Goal: Information Seeking & Learning: Learn about a topic

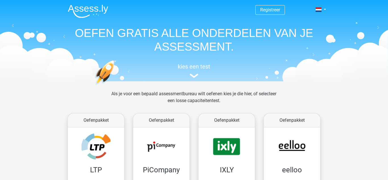
scroll to position [216, 0]
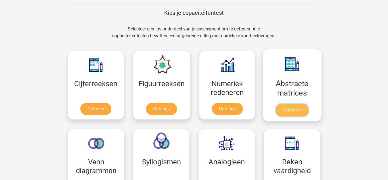
click at [294, 106] on link "Oefenen" at bounding box center [292, 110] width 32 height 13
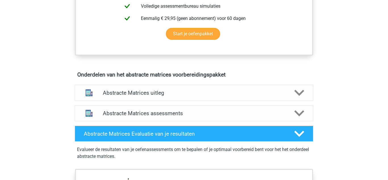
scroll to position [284, 0]
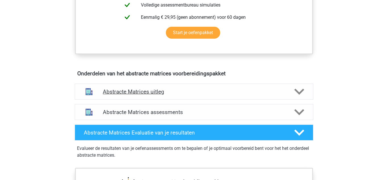
click at [166, 93] on h4 "Abstracte Matrices uitleg" at bounding box center [194, 91] width 182 height 7
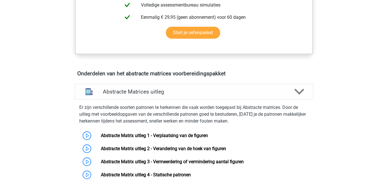
click at [45, 87] on div "Registreer Nederlands English" at bounding box center [194, 127] width 388 height 823
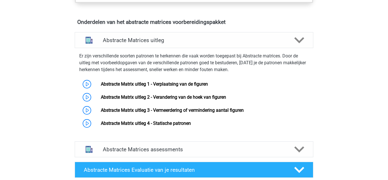
scroll to position [341, 0]
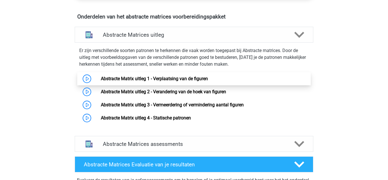
click at [181, 76] on link "Abstracte Matrix uitleg 1 - Verplaatsing van de figuren" at bounding box center [154, 78] width 107 height 5
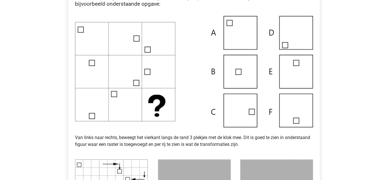
scroll to position [136, 0]
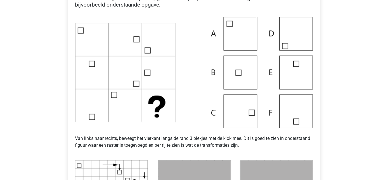
click at [295, 116] on img at bounding box center [194, 72] width 238 height 111
click at [191, 93] on img at bounding box center [194, 72] width 238 height 111
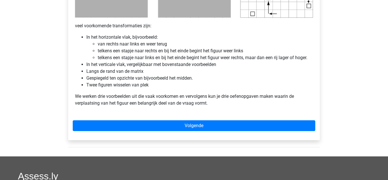
scroll to position [352, 0]
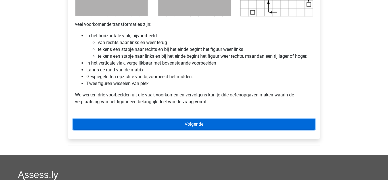
click at [198, 126] on link "Volgende" at bounding box center [194, 124] width 243 height 11
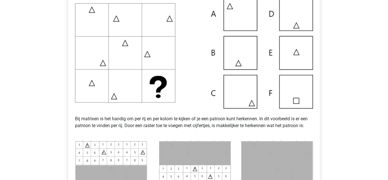
scroll to position [125, 0]
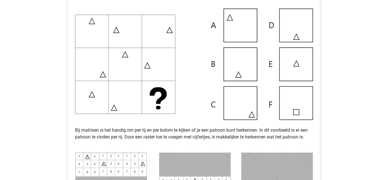
click at [180, 98] on img at bounding box center [194, 64] width 238 height 111
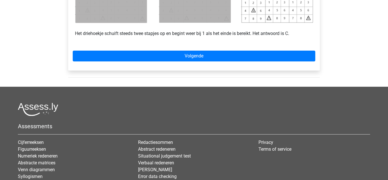
scroll to position [341, 0]
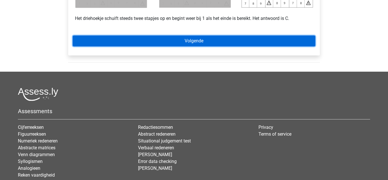
click at [189, 38] on link "Volgende" at bounding box center [194, 41] width 243 height 11
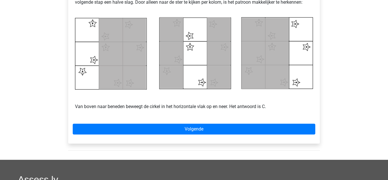
scroll to position [284, 0]
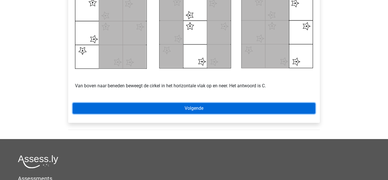
click at [194, 109] on link "Volgende" at bounding box center [194, 108] width 243 height 11
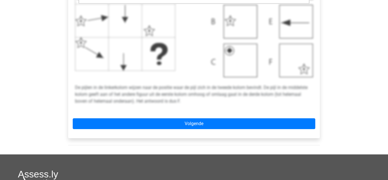
scroll to position [239, 0]
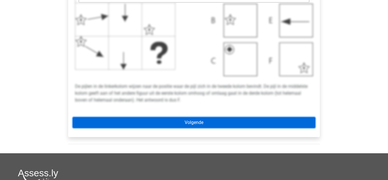
click at [214, 120] on link "Volgende" at bounding box center [194, 122] width 243 height 11
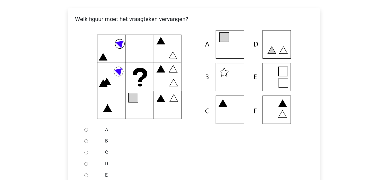
scroll to position [102, 0]
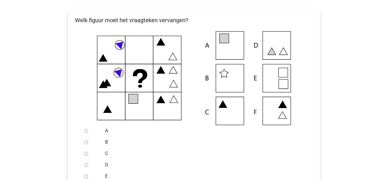
click at [86, 131] on input "A" at bounding box center [86, 131] width 4 height 4
radio input "true"
click at [89, 95] on icon at bounding box center [194, 78] width 234 height 94
click at [86, 153] on input "C" at bounding box center [86, 154] width 4 height 4
radio input "true"
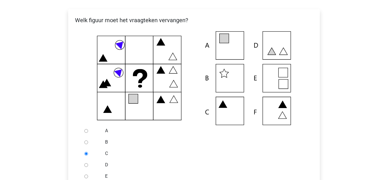
click at [84, 163] on input "D" at bounding box center [86, 165] width 4 height 4
radio input "true"
click at [86, 152] on input "C" at bounding box center [86, 154] width 4 height 4
radio input "true"
click at [39, 72] on div "Registreer Nederlands English" at bounding box center [194, 142] width 388 height 488
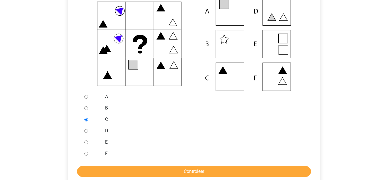
scroll to position [148, 0]
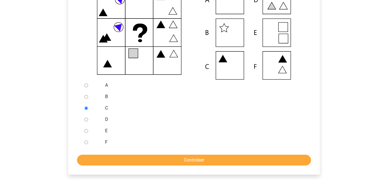
click at [86, 119] on input "D" at bounding box center [86, 120] width 4 height 4
radio input "true"
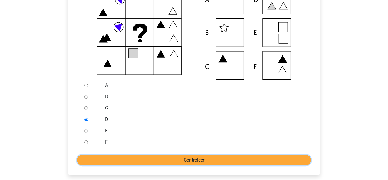
click at [207, 162] on input "Controleer" at bounding box center [194, 160] width 234 height 11
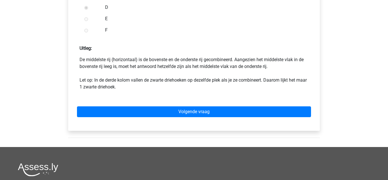
scroll to position [261, 0]
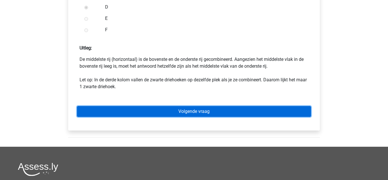
click at [194, 113] on link "Volgende vraag" at bounding box center [194, 111] width 234 height 11
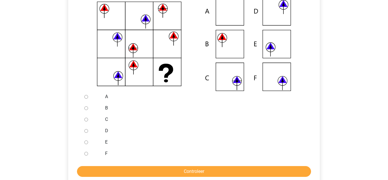
scroll to position [125, 0]
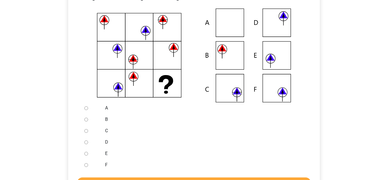
click at [86, 153] on input "E" at bounding box center [86, 154] width 4 height 4
radio input "true"
click at [84, 163] on input "F" at bounding box center [86, 165] width 4 height 4
radio input "true"
click at [86, 118] on input "B" at bounding box center [86, 120] width 4 height 4
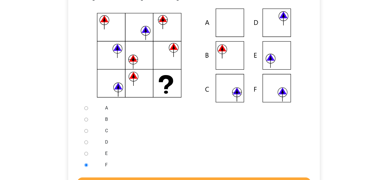
radio input "true"
click at [55, 138] on div "Registreer Nederlands English" at bounding box center [194, 119] width 388 height 488
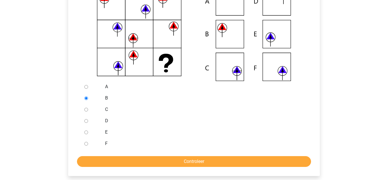
scroll to position [148, 0]
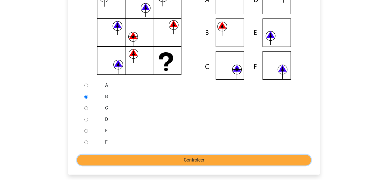
click at [185, 161] on input "Controleer" at bounding box center [194, 160] width 234 height 11
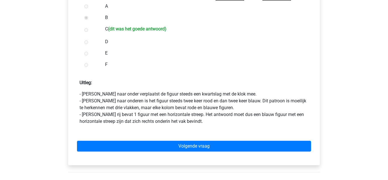
scroll to position [227, 0]
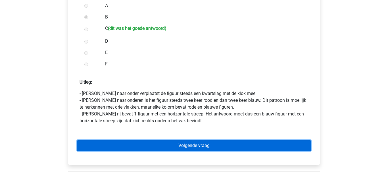
click at [210, 143] on link "Volgende vraag" at bounding box center [194, 145] width 234 height 11
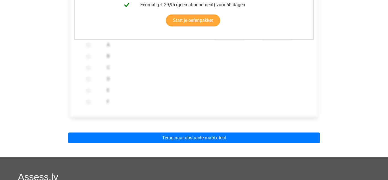
scroll to position [216, 0]
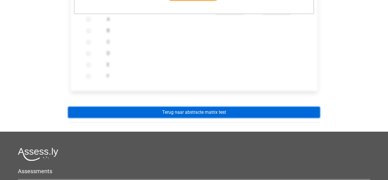
click at [158, 110] on link "Terug naar abstracte matrix test" at bounding box center [194, 112] width 252 height 11
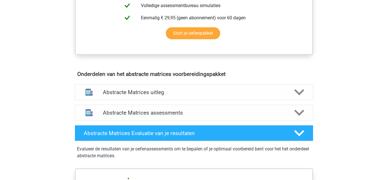
scroll to position [284, 0]
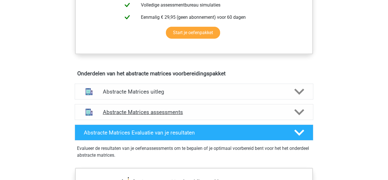
click at [155, 110] on h4 "Abstracte Matrices assessments" at bounding box center [194, 112] width 182 height 7
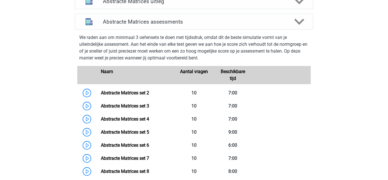
scroll to position [375, 0]
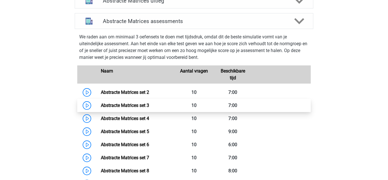
click at [149, 105] on link "Abstracte Matrices set 3" at bounding box center [125, 105] width 48 height 5
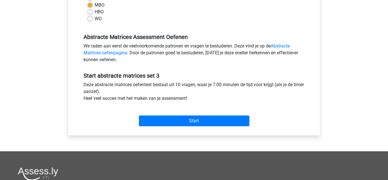
scroll to position [136, 0]
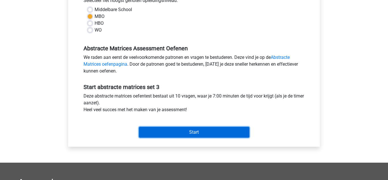
click at [181, 131] on input "Start" at bounding box center [194, 132] width 111 height 11
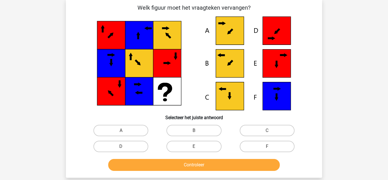
scroll to position [11, 0]
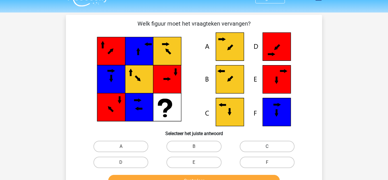
click at [274, 147] on label "C" at bounding box center [267, 146] width 55 height 11
click at [271, 147] on input "C" at bounding box center [269, 148] width 4 height 4
radio input "true"
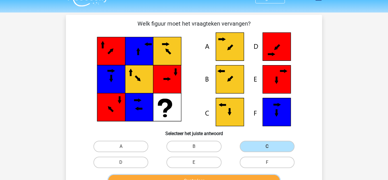
click at [207, 177] on button "Controleer" at bounding box center [194, 181] width 172 height 12
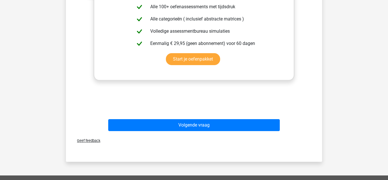
scroll to position [261, 0]
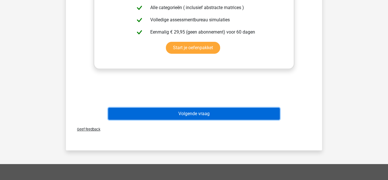
click at [163, 112] on button "Volgende vraag" at bounding box center [194, 114] width 172 height 12
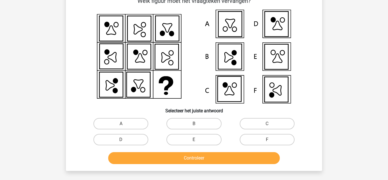
scroll to position [26, 0]
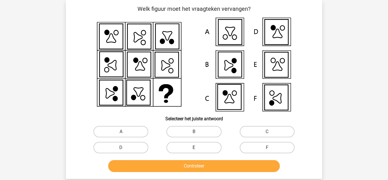
click at [188, 149] on label "E" at bounding box center [193, 147] width 55 height 11
click at [194, 149] on input "E" at bounding box center [196, 149] width 4 height 4
radio input "true"
click at [189, 133] on label "B" at bounding box center [193, 131] width 55 height 11
click at [194, 133] on input "B" at bounding box center [196, 134] width 4 height 4
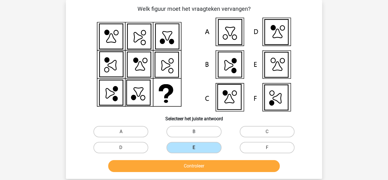
radio input "true"
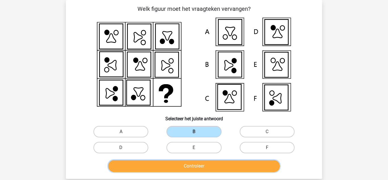
click at [198, 165] on button "Controleer" at bounding box center [194, 166] width 172 height 12
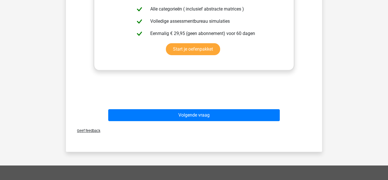
scroll to position [265, 0]
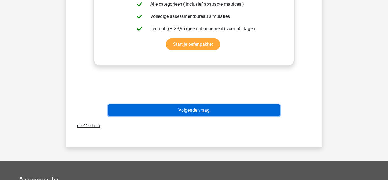
click at [149, 114] on button "Volgende vraag" at bounding box center [194, 110] width 172 height 12
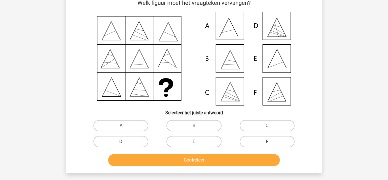
scroll to position [26, 0]
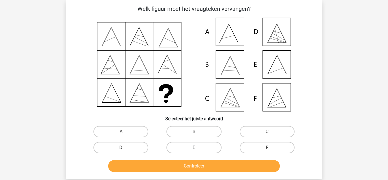
click at [205, 148] on label "E" at bounding box center [193, 147] width 55 height 11
click at [198, 148] on input "E" at bounding box center [196, 149] width 4 height 4
radio input "true"
click at [121, 129] on label "A" at bounding box center [120, 131] width 55 height 11
click at [121, 132] on input "A" at bounding box center [123, 134] width 4 height 4
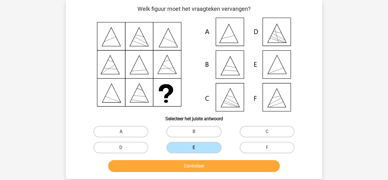
radio input "true"
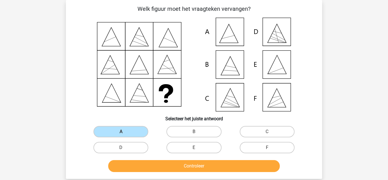
click at [101, 118] on h6 "Selecteer het juiste antwoord" at bounding box center [194, 116] width 238 height 10
click at [199, 148] on label "E" at bounding box center [193, 147] width 55 height 11
click at [198, 148] on input "E" at bounding box center [196, 149] width 4 height 4
radio input "true"
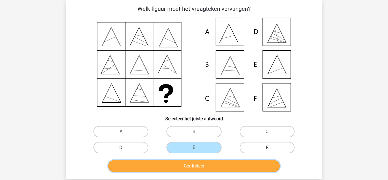
click at [199, 168] on button "Controleer" at bounding box center [194, 166] width 172 height 12
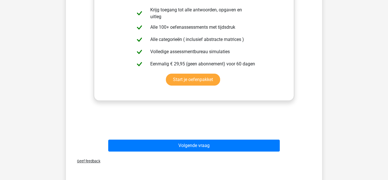
scroll to position [231, 0]
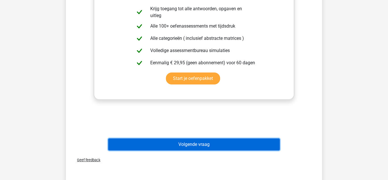
click at [207, 145] on button "Volgende vraag" at bounding box center [194, 144] width 172 height 12
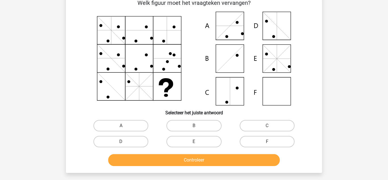
scroll to position [26, 0]
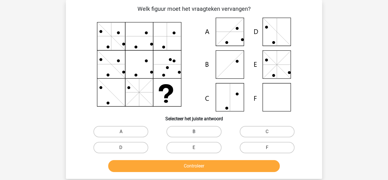
click at [179, 131] on label "B" at bounding box center [193, 131] width 55 height 11
click at [194, 132] on input "B" at bounding box center [196, 134] width 4 height 4
radio input "true"
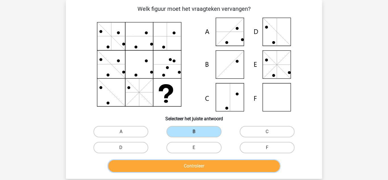
click at [212, 166] on button "Controleer" at bounding box center [194, 166] width 172 height 12
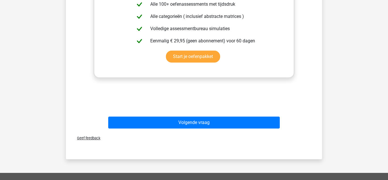
scroll to position [253, 0]
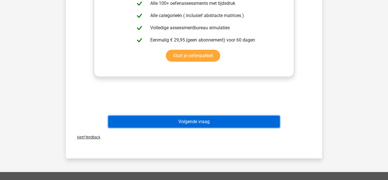
click at [205, 125] on button "Volgende vraag" at bounding box center [194, 122] width 172 height 12
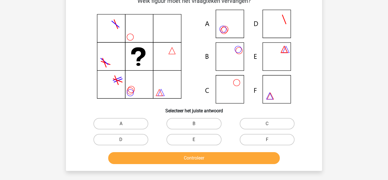
scroll to position [26, 0]
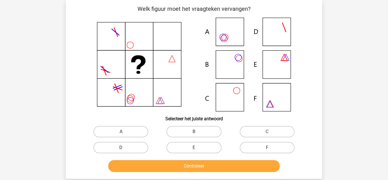
click at [128, 146] on label "D" at bounding box center [120, 147] width 55 height 11
click at [125, 147] on input "D" at bounding box center [123, 149] width 4 height 4
radio input "true"
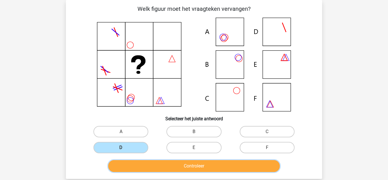
click at [172, 168] on button "Controleer" at bounding box center [194, 166] width 172 height 12
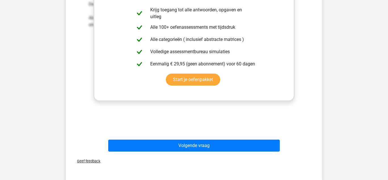
scroll to position [231, 0]
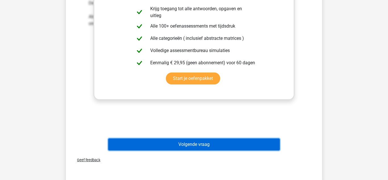
click at [191, 147] on button "Volgende vraag" at bounding box center [194, 144] width 172 height 12
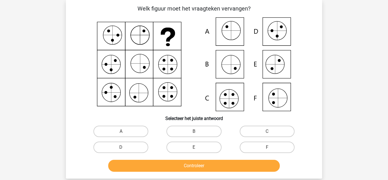
scroll to position [26, 0]
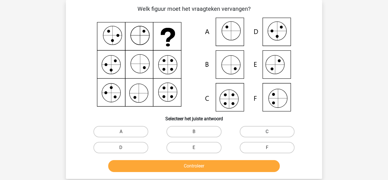
click at [258, 131] on label "C" at bounding box center [267, 131] width 55 height 11
click at [267, 132] on input "C" at bounding box center [269, 134] width 4 height 4
radio input "true"
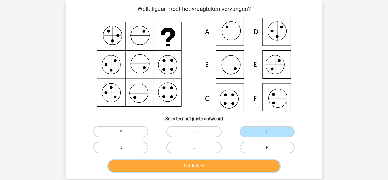
click at [215, 167] on button "Controleer" at bounding box center [194, 166] width 172 height 12
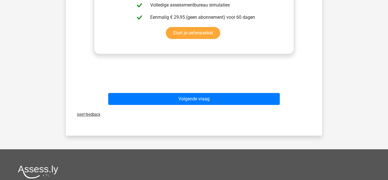
scroll to position [288, 0]
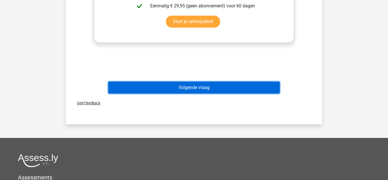
click at [198, 89] on button "Volgende vraag" at bounding box center [194, 88] width 172 height 12
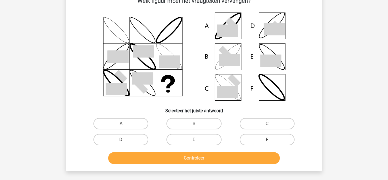
scroll to position [26, 0]
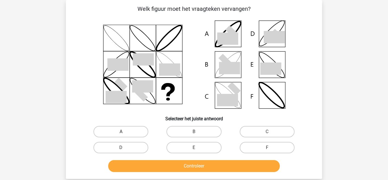
click at [135, 130] on label "A" at bounding box center [120, 131] width 55 height 11
click at [125, 132] on input "A" at bounding box center [123, 134] width 4 height 4
radio input "true"
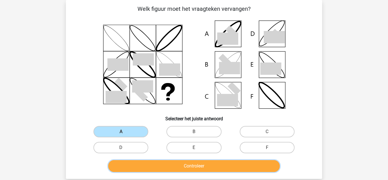
click at [214, 166] on button "Controleer" at bounding box center [194, 166] width 172 height 12
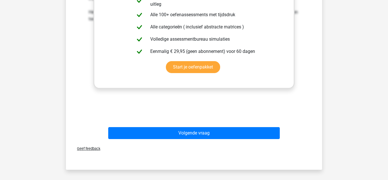
scroll to position [253, 0]
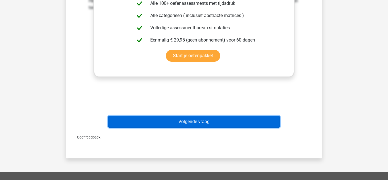
click at [183, 120] on button "Volgende vraag" at bounding box center [194, 122] width 172 height 12
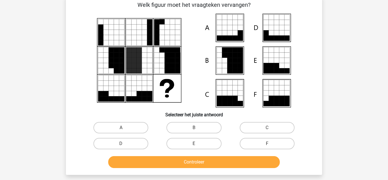
scroll to position [26, 0]
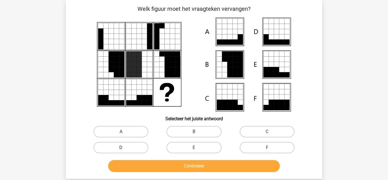
click at [141, 146] on label "D" at bounding box center [120, 147] width 55 height 11
click at [125, 147] on input "D" at bounding box center [123, 149] width 4 height 4
radio input "true"
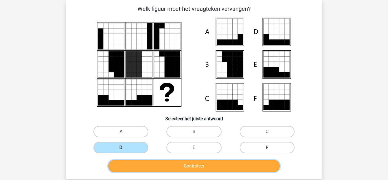
click at [176, 162] on button "Controleer" at bounding box center [194, 166] width 172 height 12
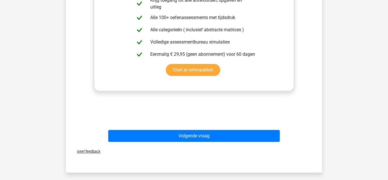
scroll to position [242, 0]
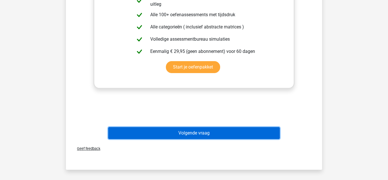
click at [202, 135] on button "Volgende vraag" at bounding box center [194, 133] width 172 height 12
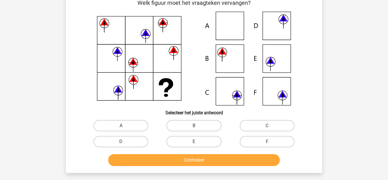
scroll to position [26, 0]
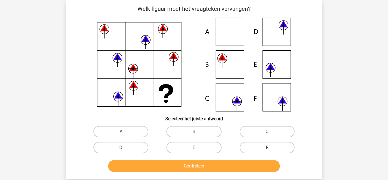
click at [254, 129] on label "C" at bounding box center [267, 131] width 55 height 11
click at [267, 132] on input "C" at bounding box center [269, 134] width 4 height 4
radio input "true"
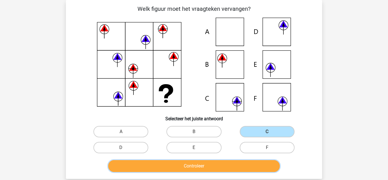
click at [214, 166] on button "Controleer" at bounding box center [194, 166] width 172 height 12
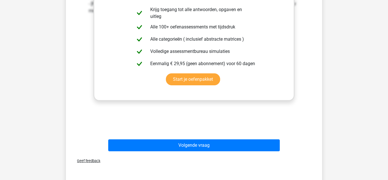
scroll to position [231, 0]
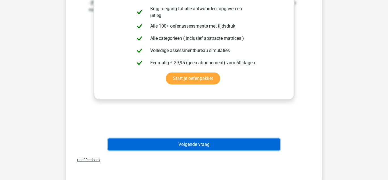
click at [182, 144] on button "Volgende vraag" at bounding box center [194, 144] width 172 height 12
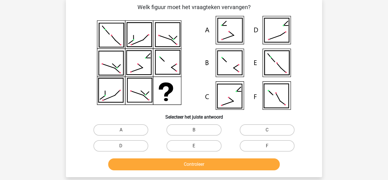
scroll to position [26, 0]
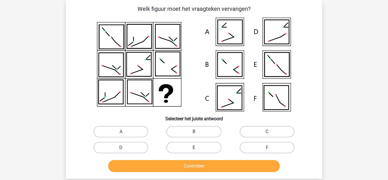
click at [186, 149] on label "E" at bounding box center [193, 147] width 55 height 11
click at [194, 149] on input "E" at bounding box center [196, 149] width 4 height 4
radio input "true"
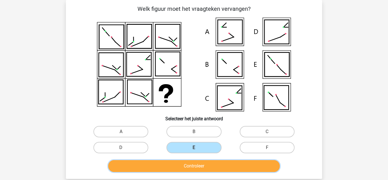
click at [204, 166] on button "Controleer" at bounding box center [194, 166] width 172 height 12
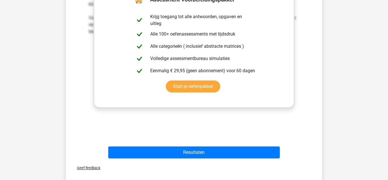
scroll to position [231, 0]
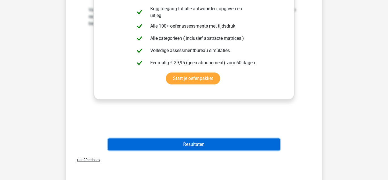
click at [206, 141] on button "Resultaten" at bounding box center [194, 144] width 172 height 12
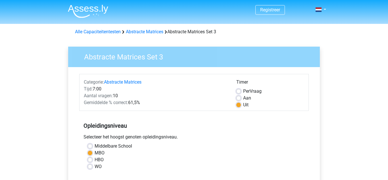
scroll to position [136, 0]
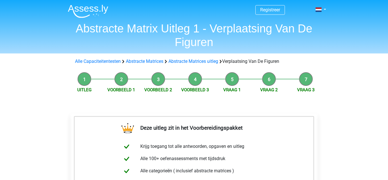
scroll to position [216, 0]
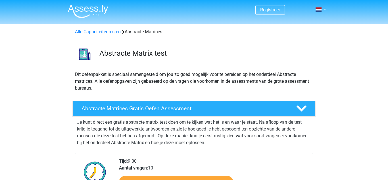
scroll to position [375, 0]
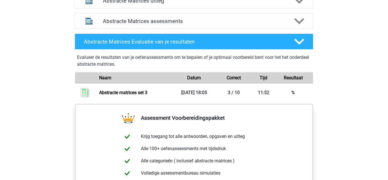
click at [51, 36] on div "Registreer Nederlands English" at bounding box center [194, 5] width 388 height 761
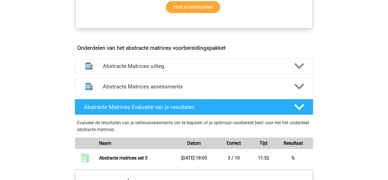
scroll to position [309, 0]
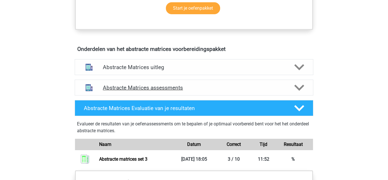
click at [171, 89] on h4 "Abstracte Matrices assessments" at bounding box center [194, 87] width 182 height 7
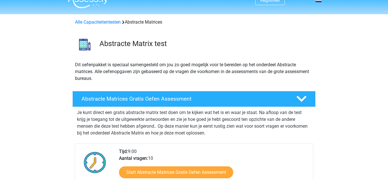
scroll to position [0, 0]
